Goal: Information Seeking & Learning: Learn about a topic

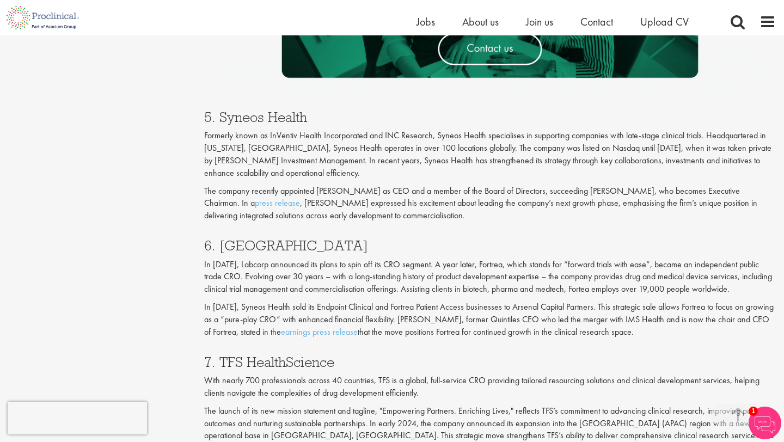
scroll to position [1821, 0]
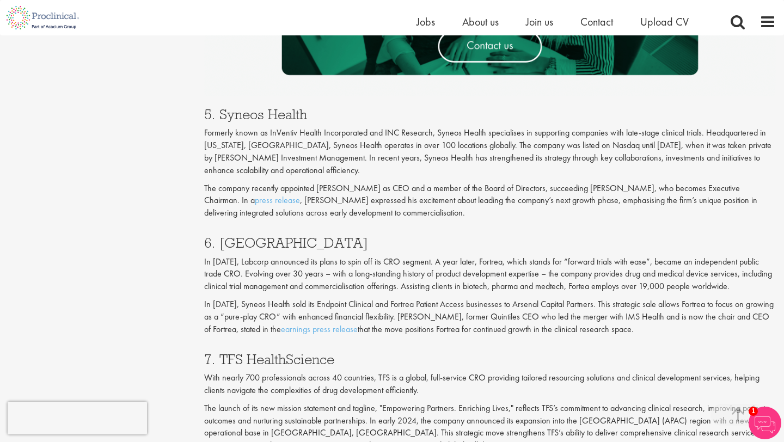
click at [239, 246] on h3 "6. [GEOGRAPHIC_DATA]" at bounding box center [490, 243] width 572 height 14
click at [354, 275] on p "In [DATE], Labcorp announced its plans to spin off its CRO segment. A year late…" at bounding box center [490, 275] width 572 height 38
click at [236, 240] on h3 "6. [GEOGRAPHIC_DATA]" at bounding box center [490, 243] width 572 height 14
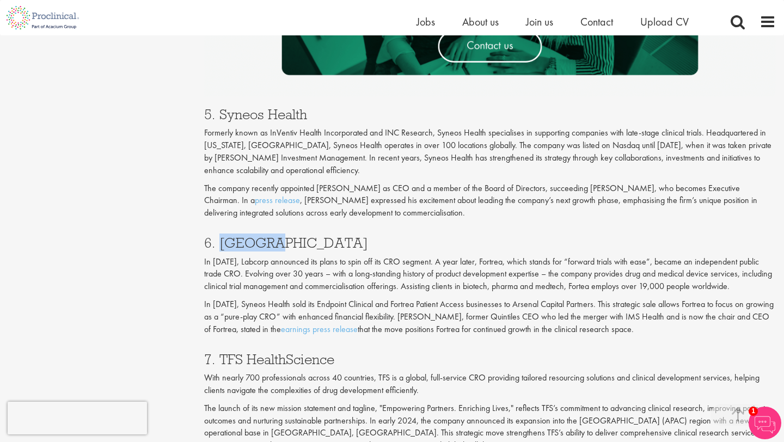
copy h3 "Fortrea"
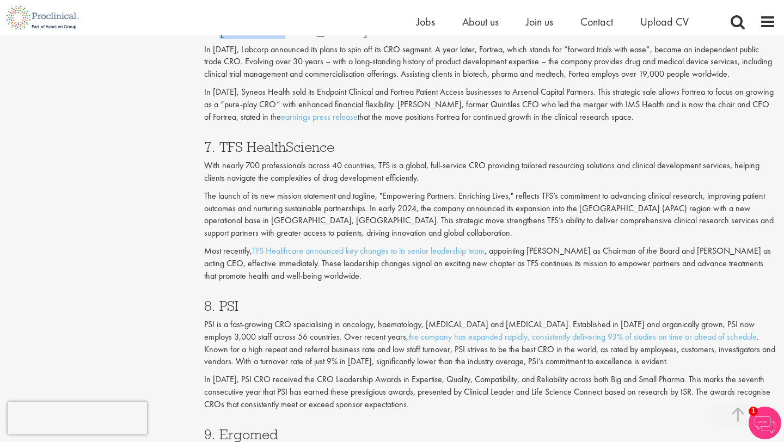
scroll to position [2044, 0]
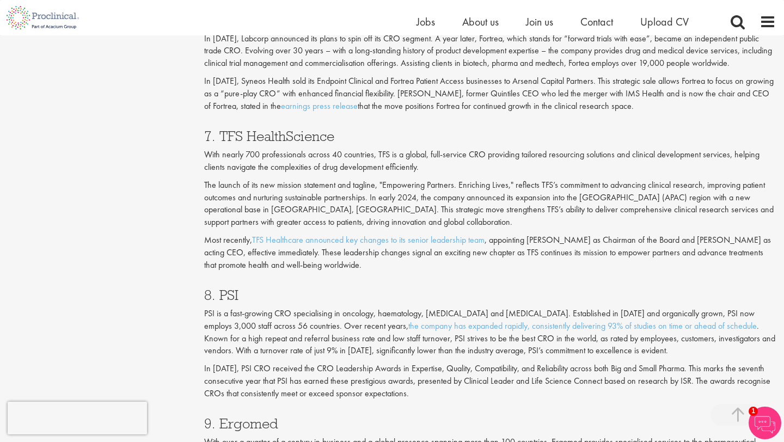
click at [230, 293] on h3 "8. PSI" at bounding box center [490, 295] width 572 height 14
copy h3 "PSI"
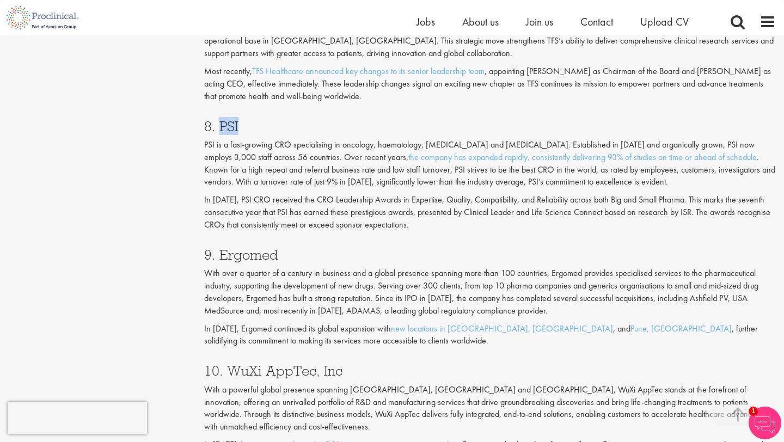
scroll to position [2323, 0]
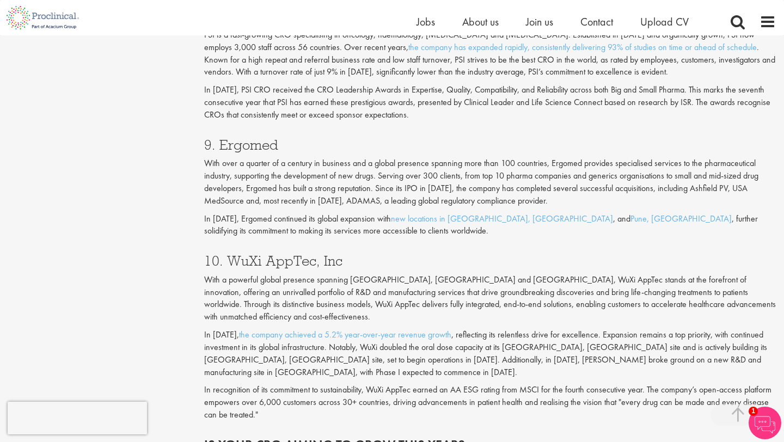
click at [244, 148] on h3 "9. Ergomed" at bounding box center [490, 145] width 572 height 14
copy h3 "Ergomed"
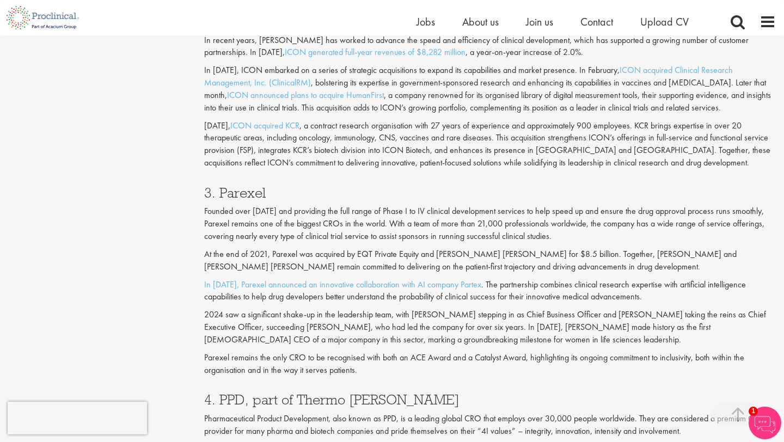
scroll to position [1182, 0]
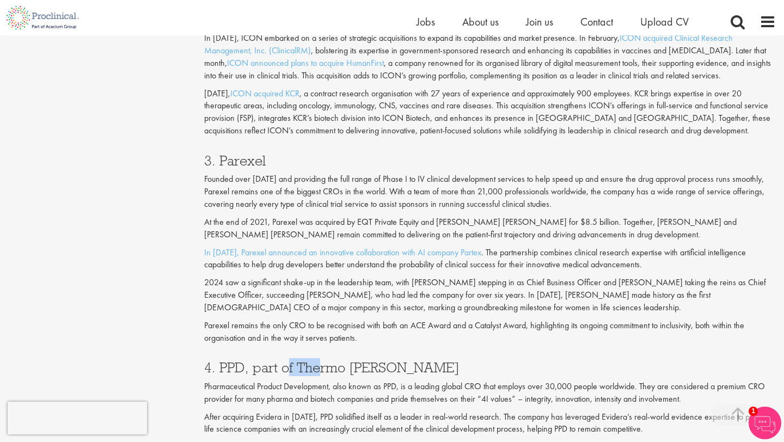
drag, startPoint x: 317, startPoint y: 362, endPoint x: 260, endPoint y: 362, distance: 57.2
click at [267, 362] on h3 "4. PPD, part of Thermo [PERSON_NAME]" at bounding box center [490, 368] width 572 height 14
drag, startPoint x: 217, startPoint y: 367, endPoint x: 395, endPoint y: 371, distance: 178.7
click at [395, 371] on h3 "4. PPD, part of Thermo [PERSON_NAME]" at bounding box center [490, 368] width 572 height 14
copy h3 "PPD, part of [PERSON_NAME]"
